Goal: Transaction & Acquisition: Purchase product/service

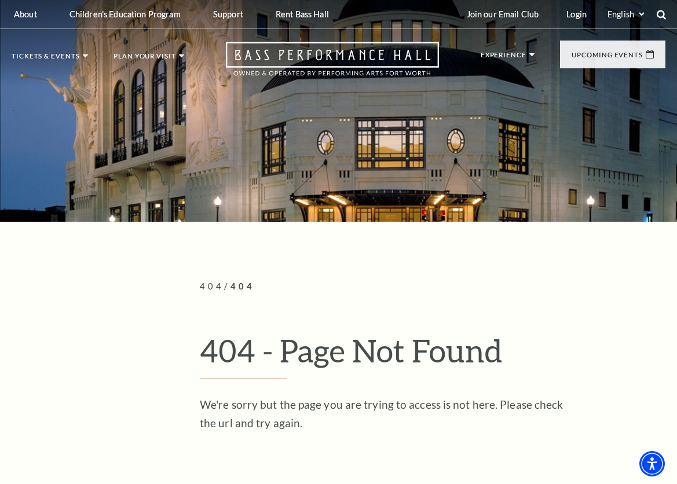
click at [662, 16] on icon at bounding box center [661, 14] width 10 height 10
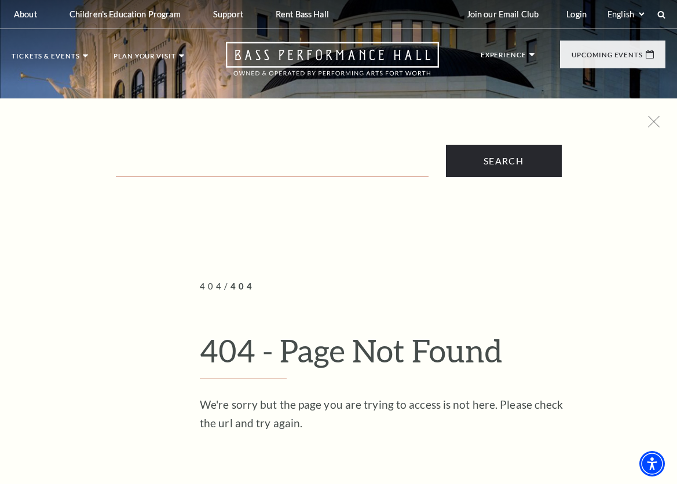
click at [138, 167] on input "Text field" at bounding box center [272, 165] width 313 height 24
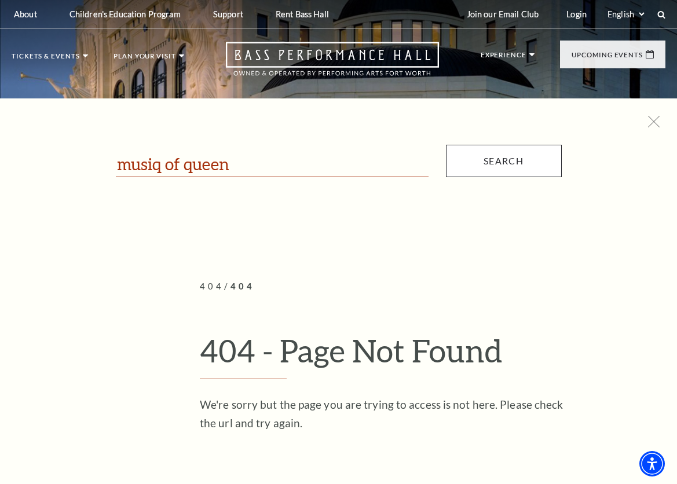
type input "musiq of queen"
click at [497, 166] on input "Search" at bounding box center [504, 161] width 116 height 32
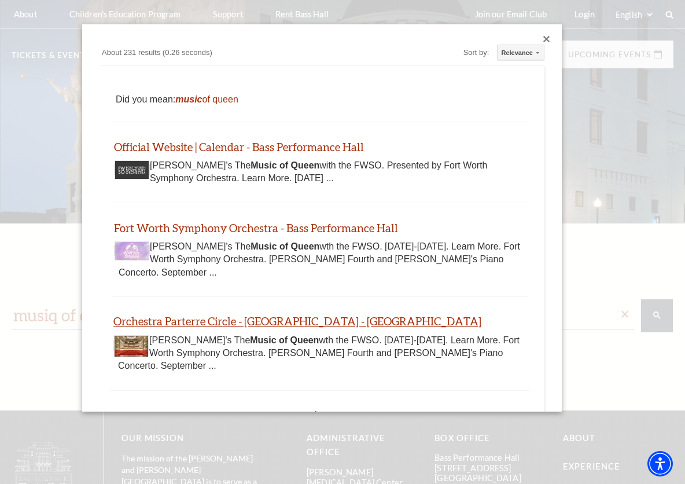
click at [286, 323] on link "Orchestra Parterre Circle - Fort Worth - Bass Performance Hall" at bounding box center [297, 320] width 368 height 13
click at [138, 164] on img "Thumbnail image - open in a new tab" at bounding box center [131, 169] width 35 height 19
click at [543, 38] on div "Close dialog" at bounding box center [546, 39] width 7 height 7
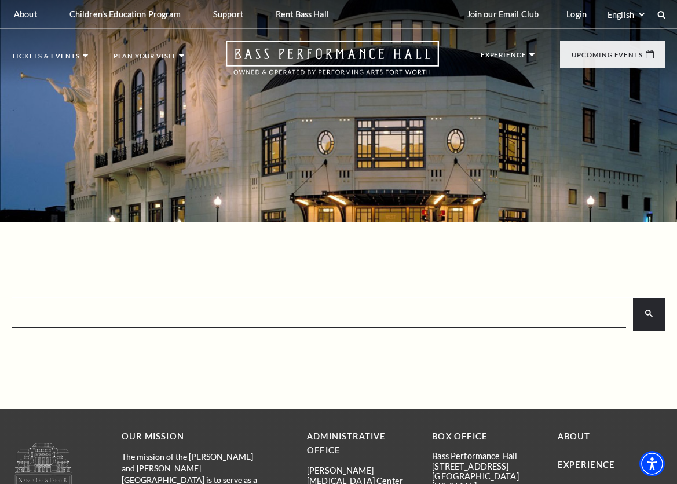
click at [166, 260] on div "× search Custom Search About 231 results (0.26 seconds) Sort by: Relevance Rele…" at bounding box center [338, 315] width 677 height 186
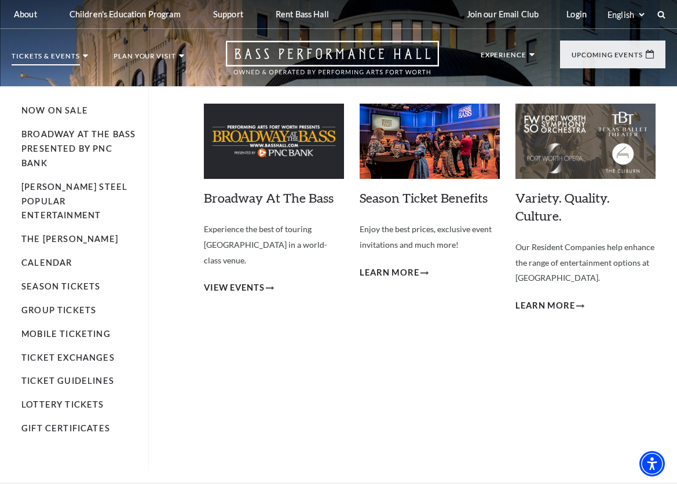
click at [80, 54] on p "Tickets & Events" at bounding box center [46, 59] width 68 height 13
click at [71, 137] on link "Broadway At The Bass presented by PNC Bank" at bounding box center [78, 148] width 114 height 39
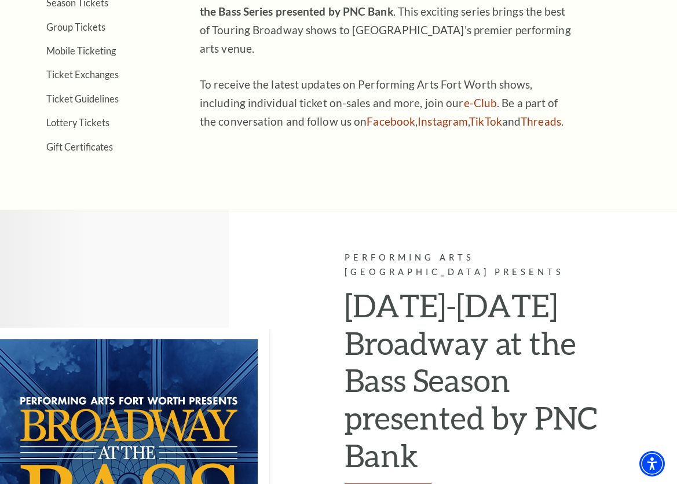
scroll to position [174, 0]
